Goal: Task Accomplishment & Management: Manage account settings

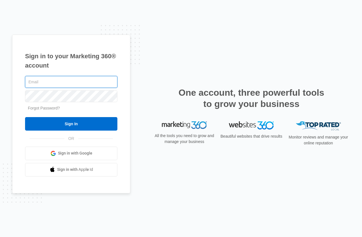
click at [36, 78] on input "text" at bounding box center [71, 82] width 92 height 12
paste input "[EMAIL_ADDRESS][DOMAIN_NAME]"
type input "[EMAIL_ADDRESS][DOMAIN_NAME]"
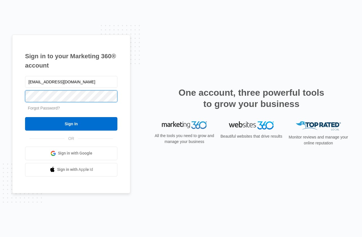
click at [25, 117] on input "Sign In" at bounding box center [71, 124] width 92 height 14
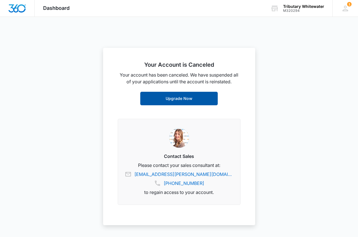
click at [196, 98] on link "Upgrade Now" at bounding box center [178, 99] width 77 height 14
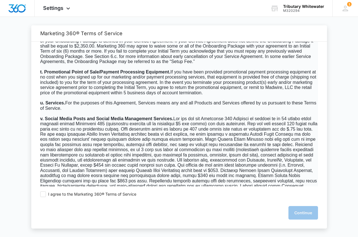
scroll to position [1239, 0]
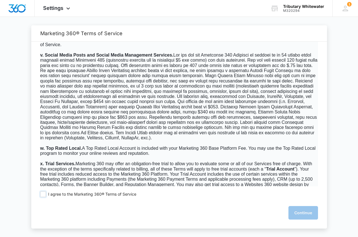
click at [41, 195] on span at bounding box center [43, 195] width 6 height 6
click at [41, 195] on input "I agree to the Marketing 360® Terms of Service" at bounding box center [43, 195] width 6 height 6
checkbox input "true"
click at [299, 213] on button "Continue" at bounding box center [303, 213] width 30 height 14
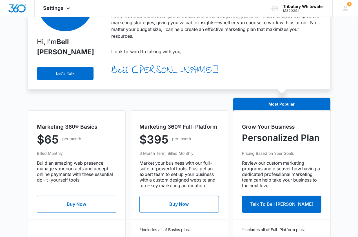
scroll to position [0, 0]
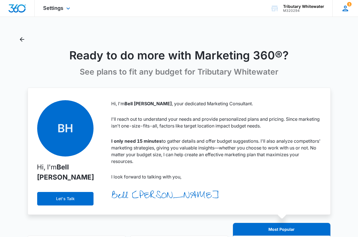
click at [349, 10] on icon at bounding box center [345, 8] width 8 height 8
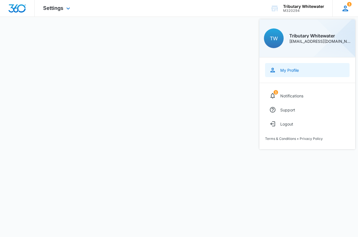
click at [297, 75] on link "My Profile" at bounding box center [307, 70] width 84 height 14
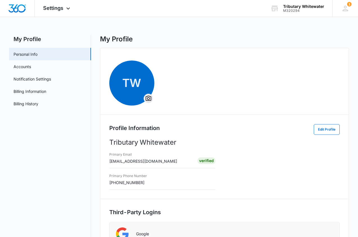
click at [202, 59] on div "TW Profile Information Edit Profile Tributary Whitewater Primary Email [EMAIL_A…" at bounding box center [224, 186] width 249 height 277
